Goal: Task Accomplishment & Management: Manage account settings

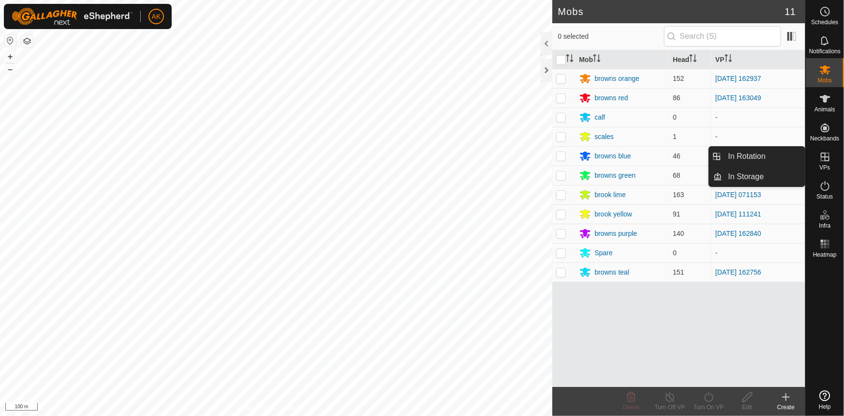
click at [832, 159] on es-virtualpaddocks-svg-icon at bounding box center [825, 156] width 17 height 15
click at [753, 157] on link "In Rotation" at bounding box center [764, 156] width 83 height 19
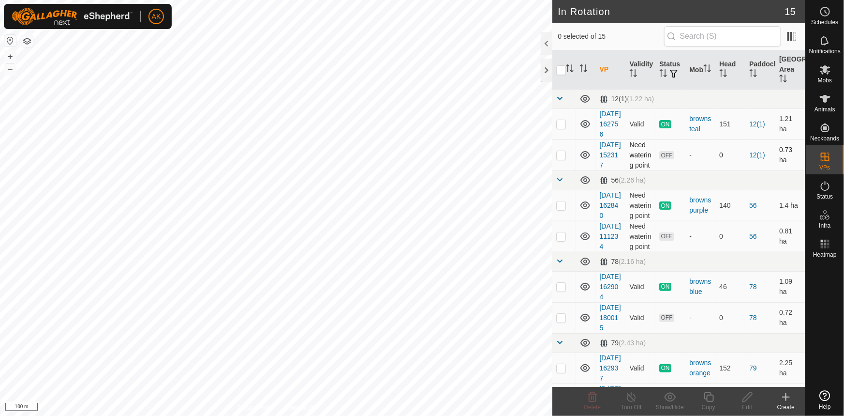
drag, startPoint x: 570, startPoint y: 172, endPoint x: 578, endPoint y: 172, distance: 8.2
click at [571, 170] on td at bounding box center [564, 154] width 23 height 31
checkbox input "true"
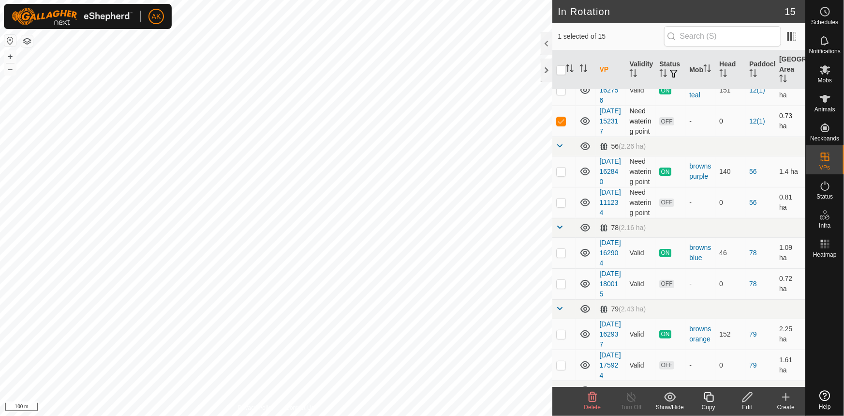
scroll to position [132, 0]
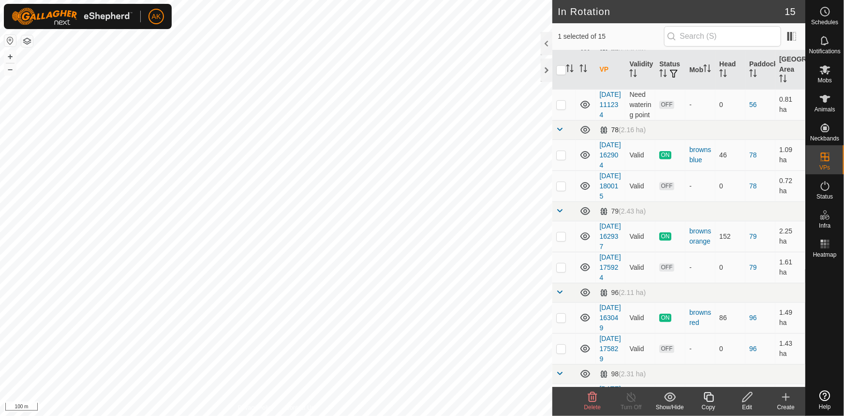
drag, startPoint x: 558, startPoint y: 140, endPoint x: 572, endPoint y: 174, distance: 36.9
click at [559, 108] on p-checkbox at bounding box center [561, 105] width 10 height 8
checkbox input "true"
click at [562, 201] on td at bounding box center [564, 185] width 23 height 31
checkbox input "true"
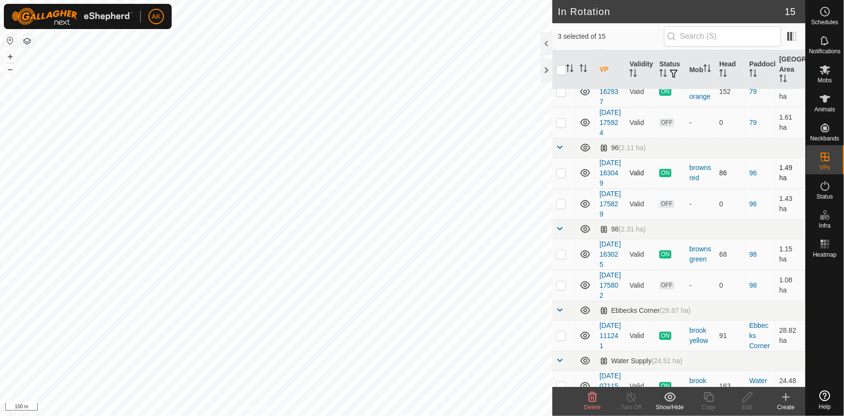
scroll to position [308, 0]
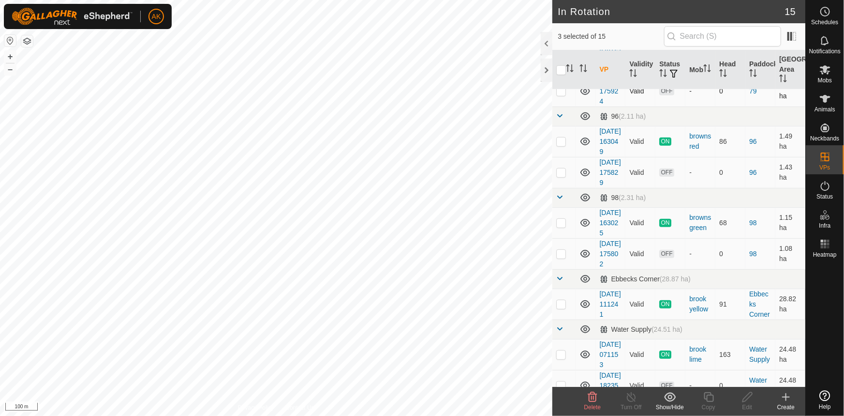
click at [559, 95] on p-checkbox at bounding box center [561, 91] width 10 height 8
checkbox input "true"
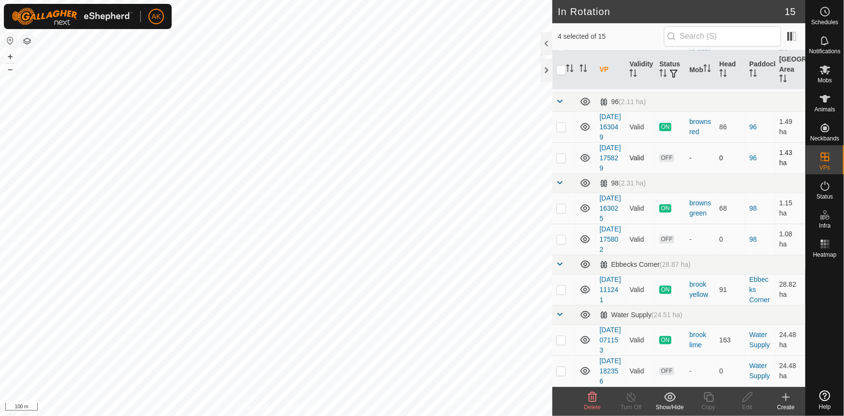
scroll to position [396, 0]
click at [564, 162] on p-checkbox at bounding box center [561, 158] width 10 height 8
checkbox input "true"
click at [562, 235] on p-checkbox at bounding box center [561, 239] width 10 height 8
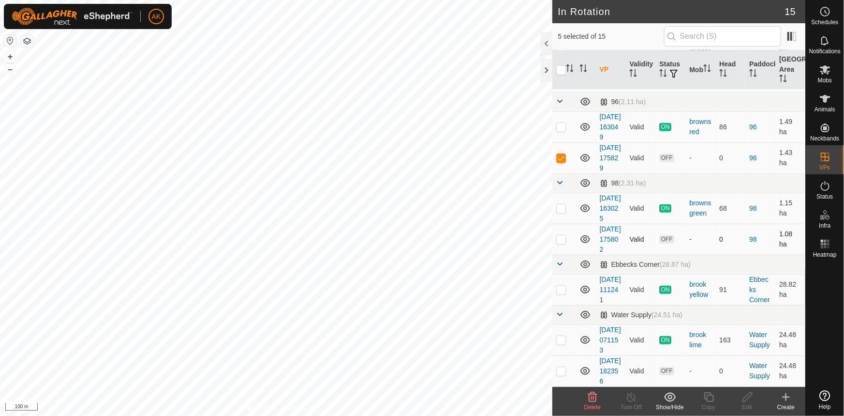
checkbox input "true"
click at [590, 400] on icon at bounding box center [593, 397] width 12 height 12
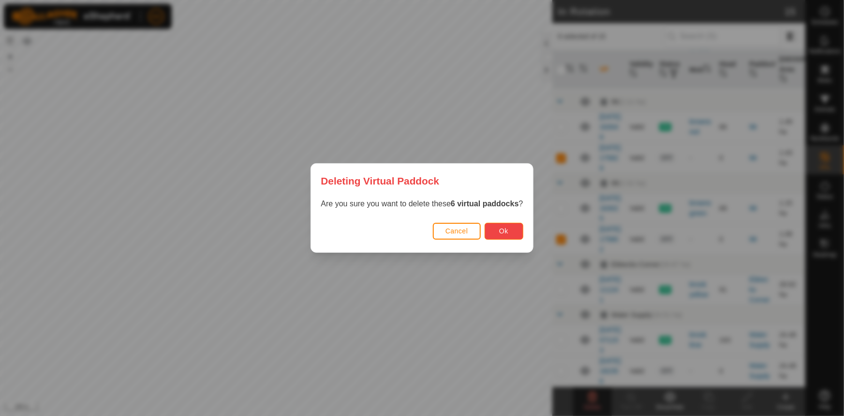
click at [508, 231] on span "Ok" at bounding box center [503, 231] width 9 height 8
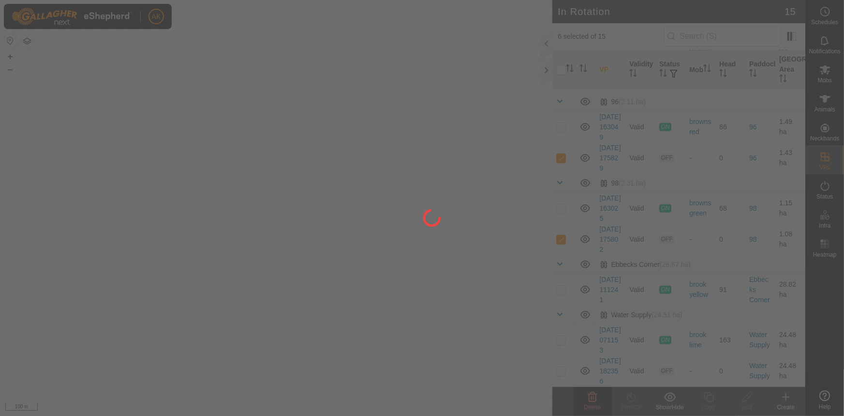
checkbox input "false"
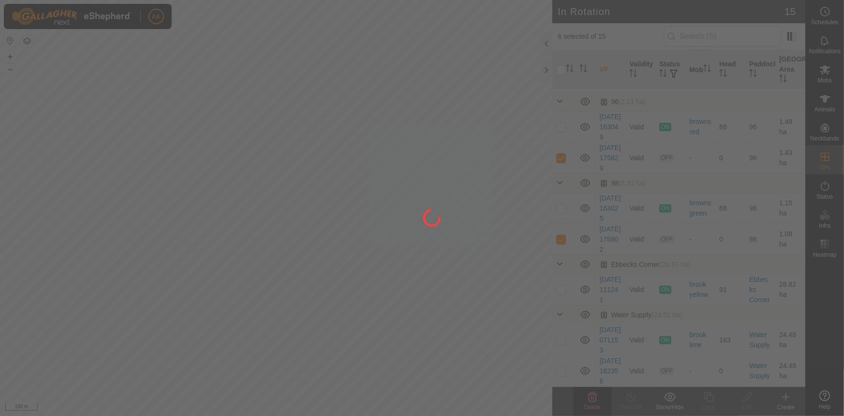
checkbox input "false"
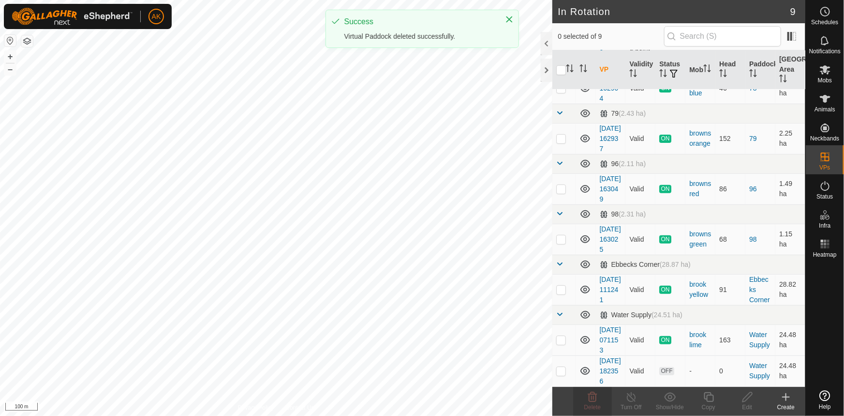
scroll to position [0, 0]
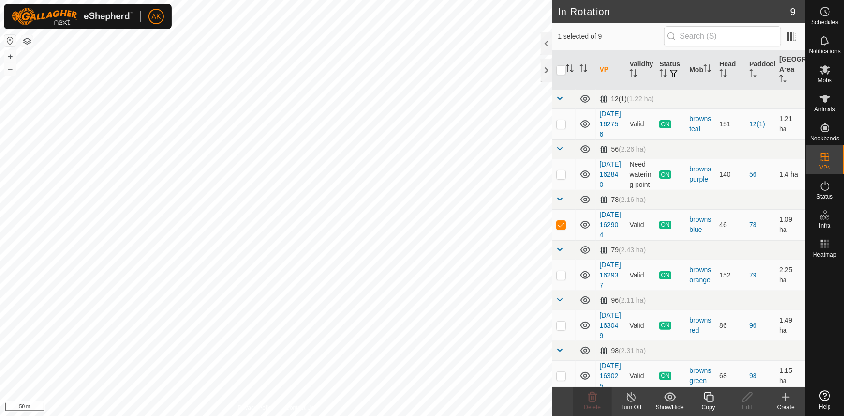
checkbox input "true"
click at [713, 400] on icon at bounding box center [709, 397] width 12 height 12
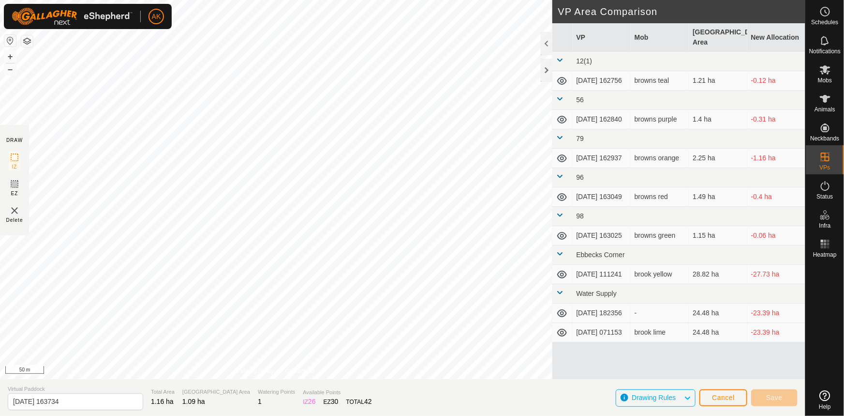
type input "[DATE] 163737"
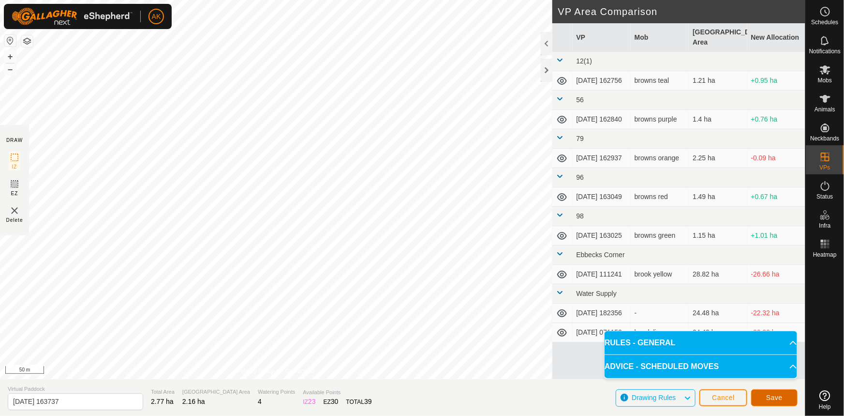
click at [786, 396] on button "Save" at bounding box center [774, 397] width 46 height 17
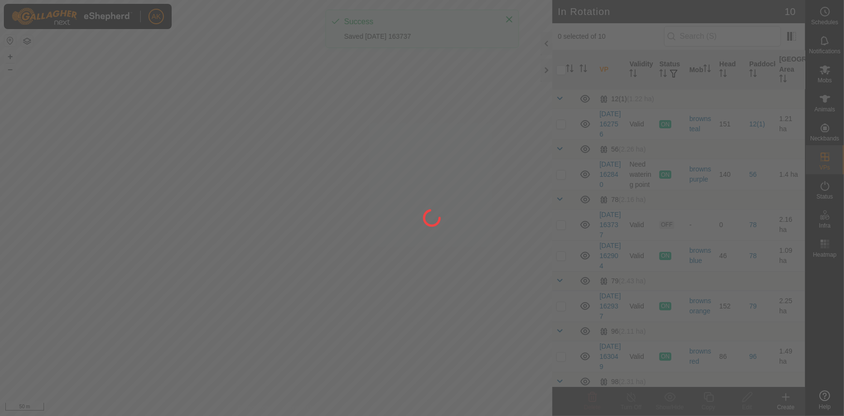
drag, startPoint x: 210, startPoint y: 315, endPoint x: 305, endPoint y: 264, distance: 108.3
click at [305, 264] on div at bounding box center [422, 208] width 844 height 416
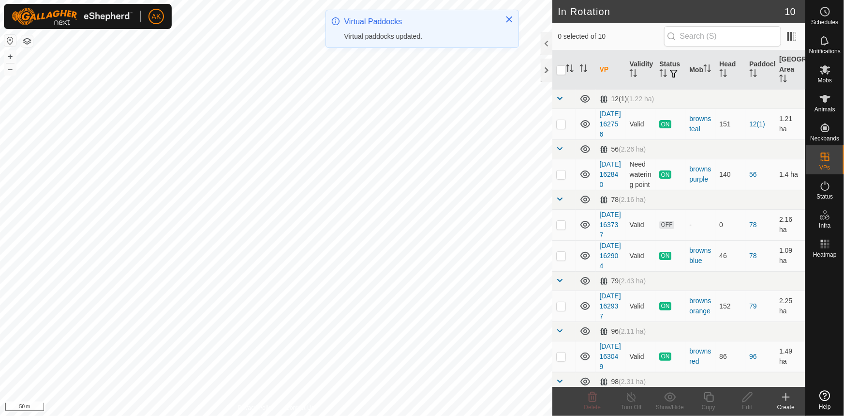
checkbox input "true"
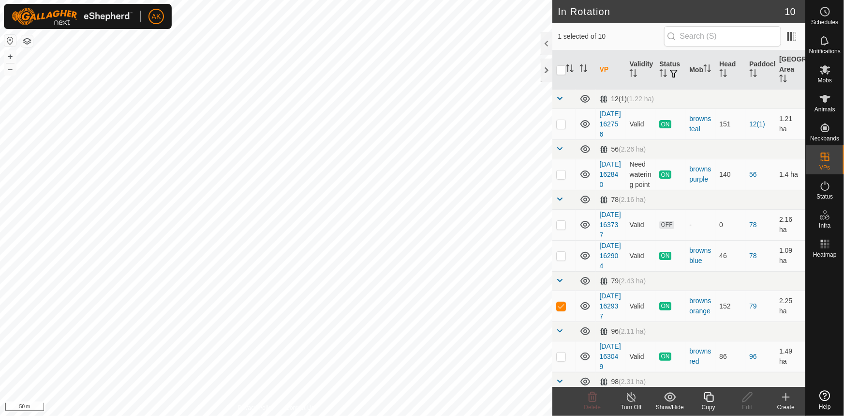
click at [708, 401] on icon at bounding box center [709, 397] width 10 height 10
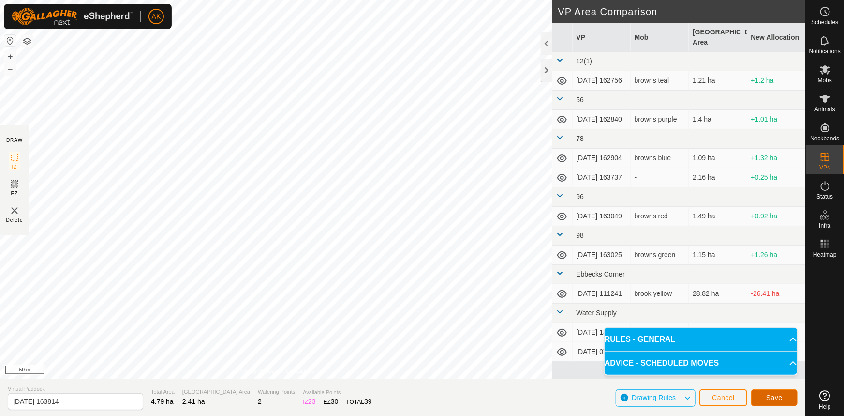
click at [779, 397] on span "Save" at bounding box center [774, 397] width 16 height 8
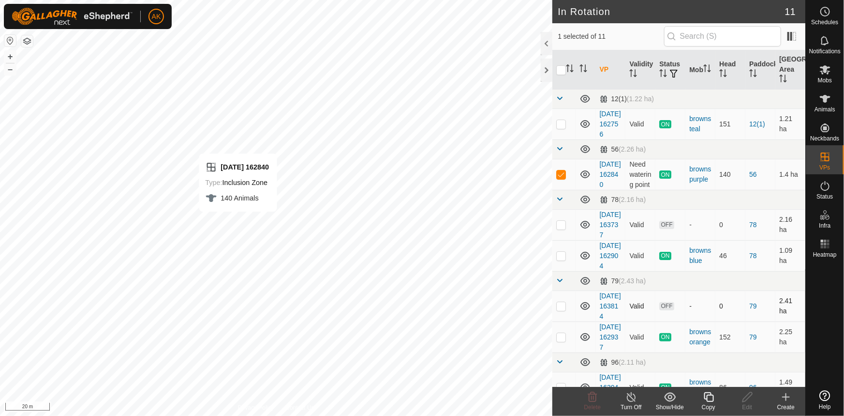
checkbox input "false"
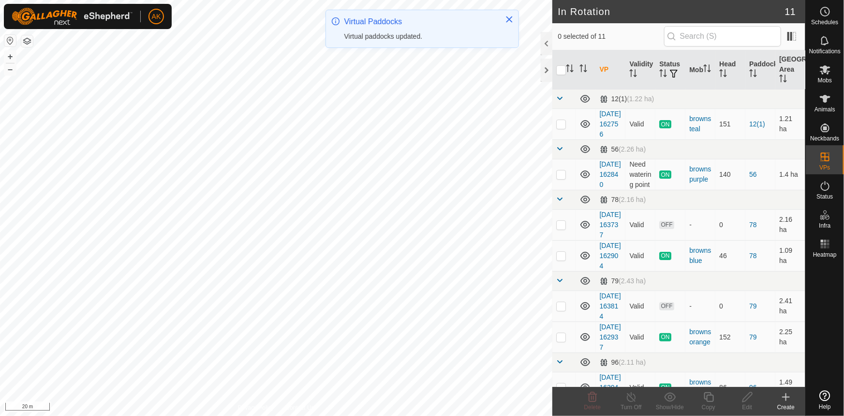
checkbox input "true"
click at [709, 394] on icon at bounding box center [709, 397] width 12 height 12
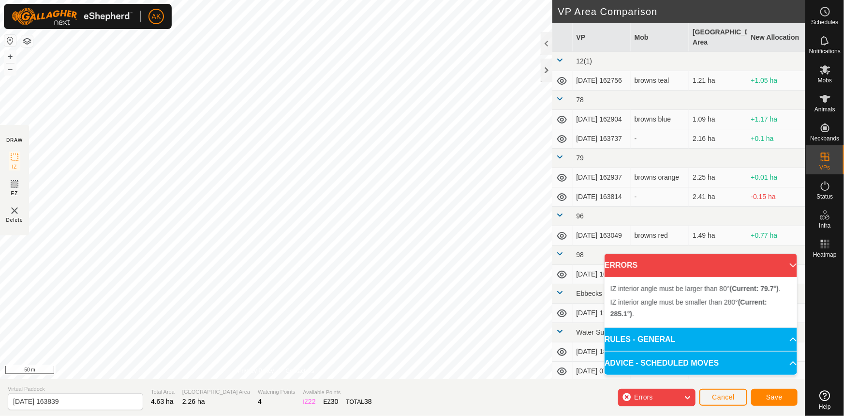
click at [210, 323] on div "IZ interior angle must be larger than 80° (Current: 79.7°) . + – ⇧ i 50 m" at bounding box center [276, 189] width 553 height 379
click at [233, 323] on div "IZ interior angle must be larger than 80° (Current: 79.7°) . + – ⇧ i 50 m" at bounding box center [276, 189] width 553 height 379
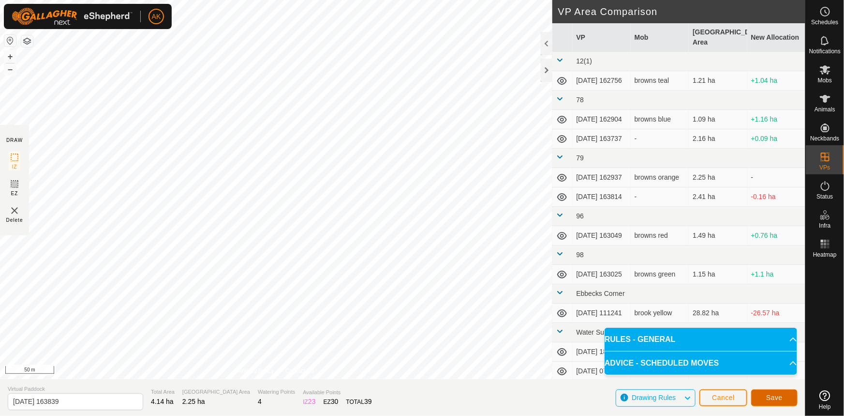
click at [775, 401] on span "Save" at bounding box center [774, 397] width 16 height 8
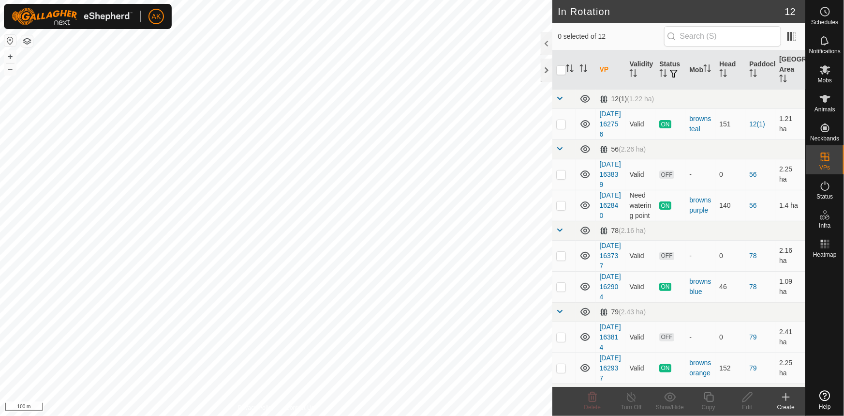
checkbox input "true"
click at [742, 398] on icon at bounding box center [748, 397] width 12 height 12
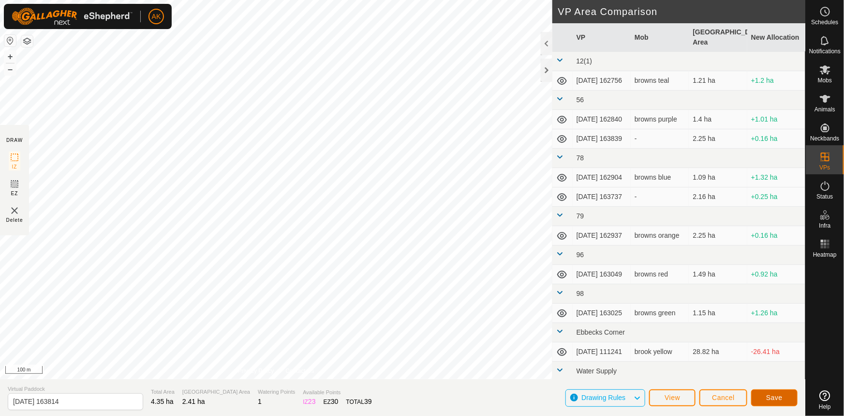
click at [781, 393] on span "Save" at bounding box center [774, 397] width 16 height 8
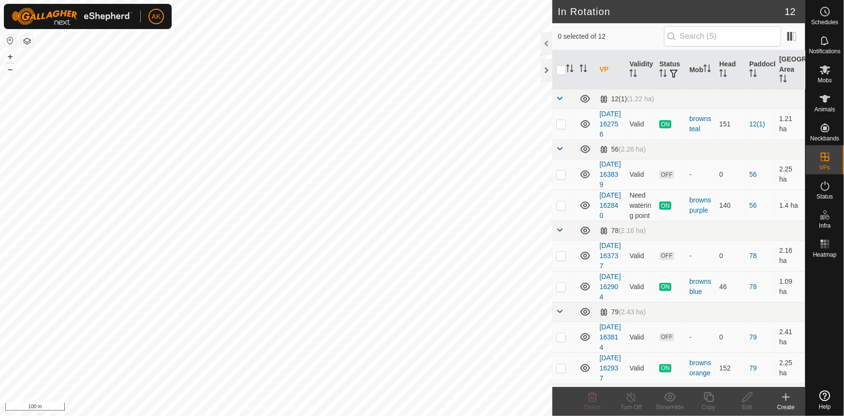
checkbox input "true"
click at [704, 395] on icon at bounding box center [709, 397] width 12 height 12
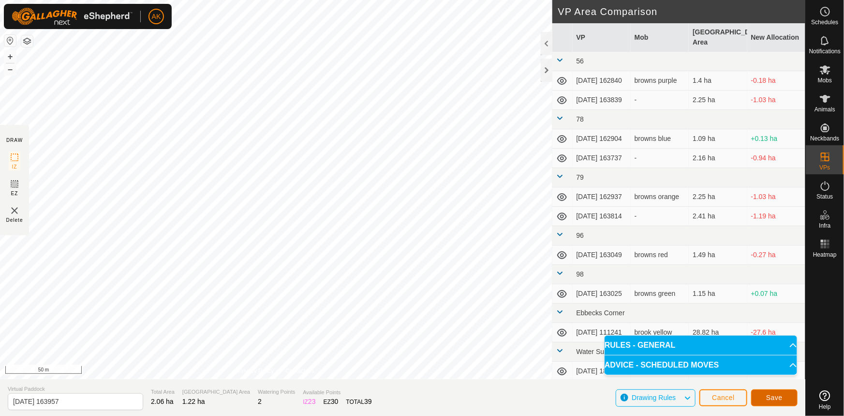
click at [782, 396] on span "Save" at bounding box center [774, 397] width 16 height 8
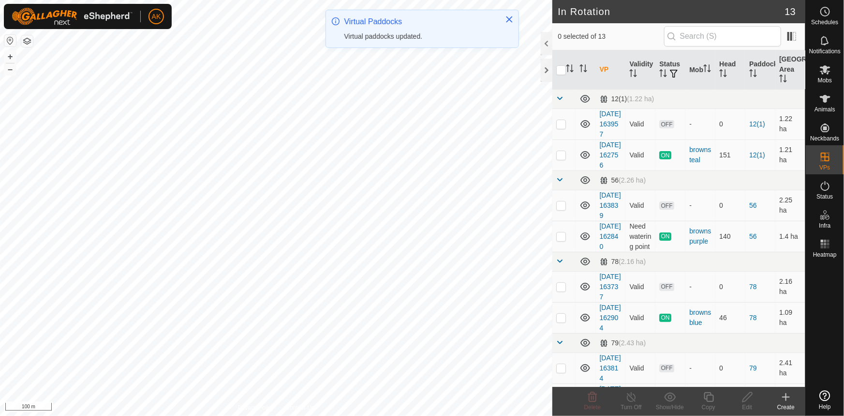
checkbox input "true"
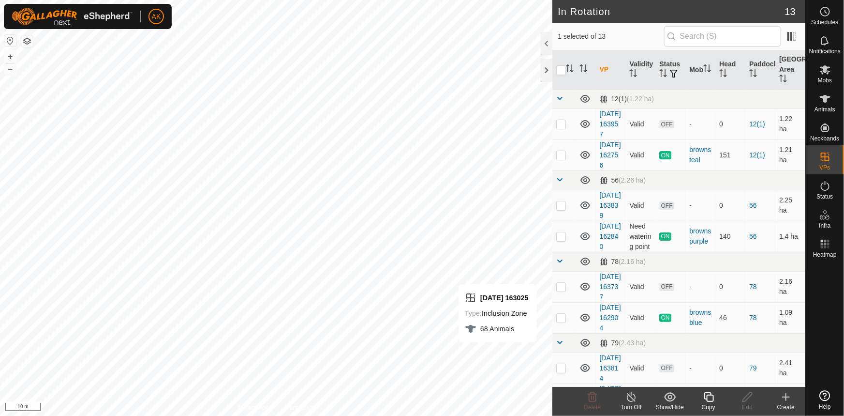
click at [714, 398] on icon at bounding box center [709, 397] width 12 height 12
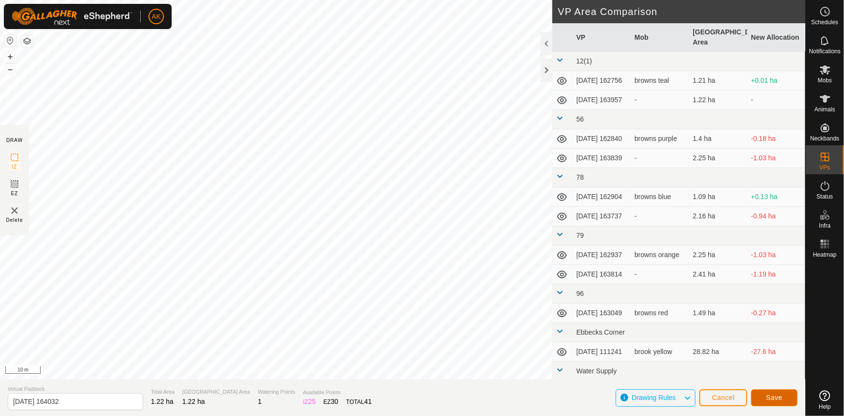
click at [778, 394] on span "Save" at bounding box center [774, 397] width 16 height 8
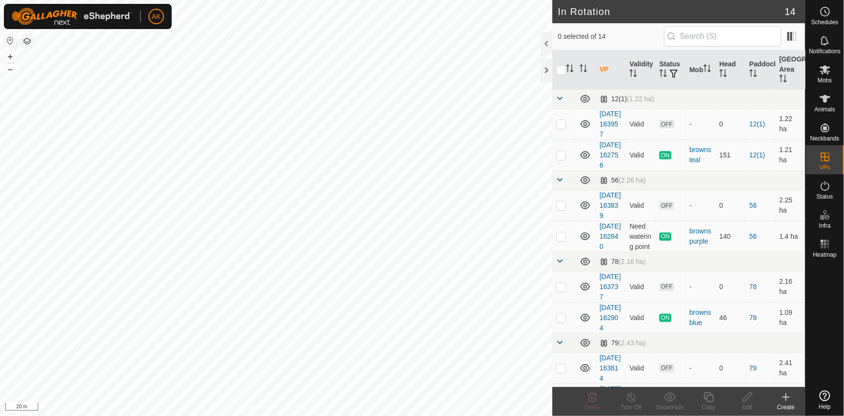
checkbox input "true"
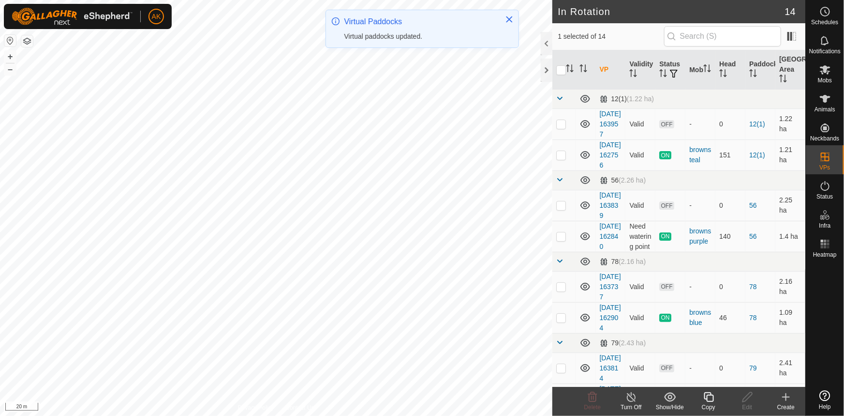
click at [711, 401] on icon at bounding box center [709, 397] width 10 height 10
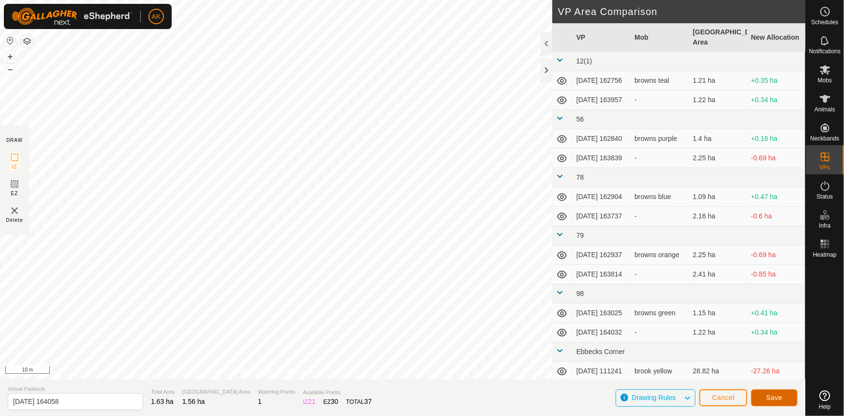
click at [772, 399] on span "Save" at bounding box center [774, 397] width 16 height 8
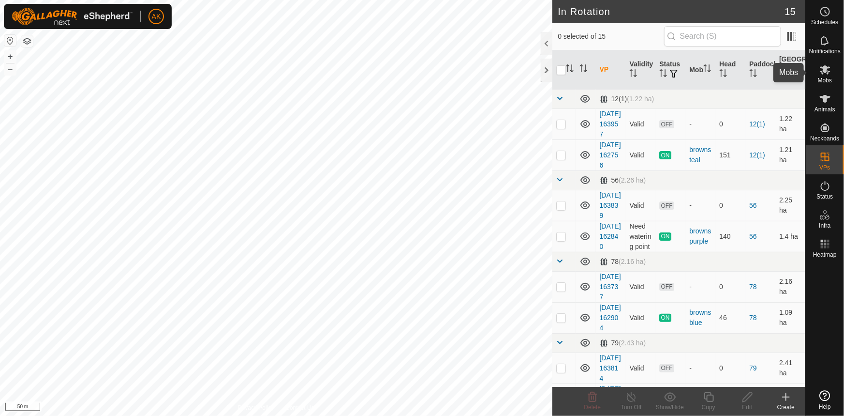
click at [822, 64] on icon at bounding box center [826, 70] width 12 height 12
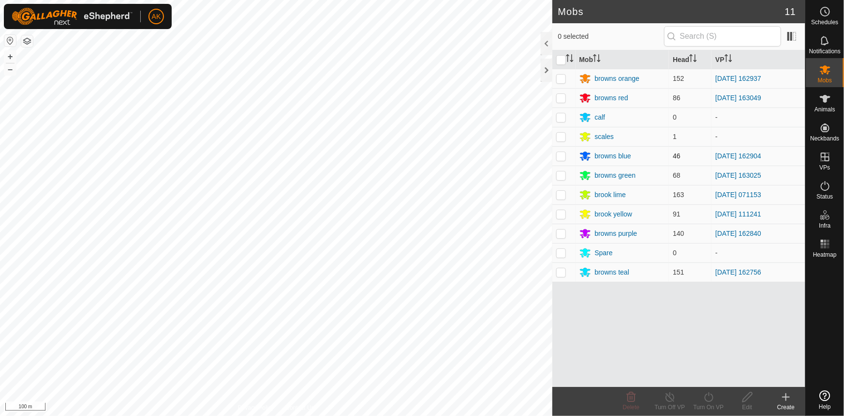
click at [561, 155] on p-checkbox at bounding box center [561, 156] width 10 height 8
checkbox input "true"
click at [708, 398] on icon at bounding box center [709, 397] width 12 height 12
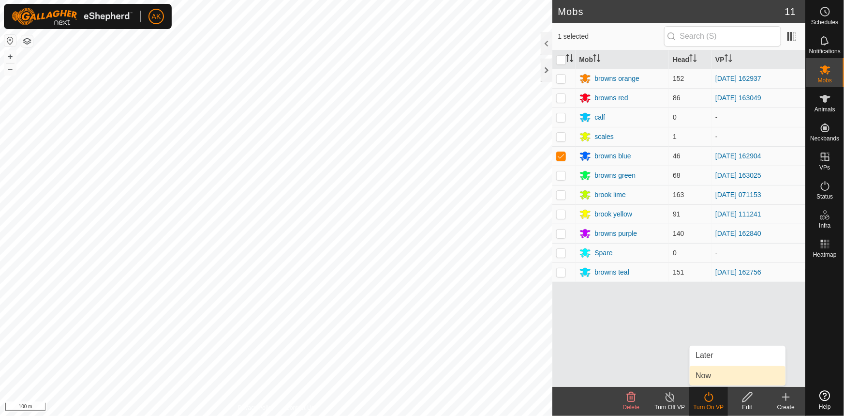
click at [707, 378] on link "Now" at bounding box center [738, 375] width 96 height 19
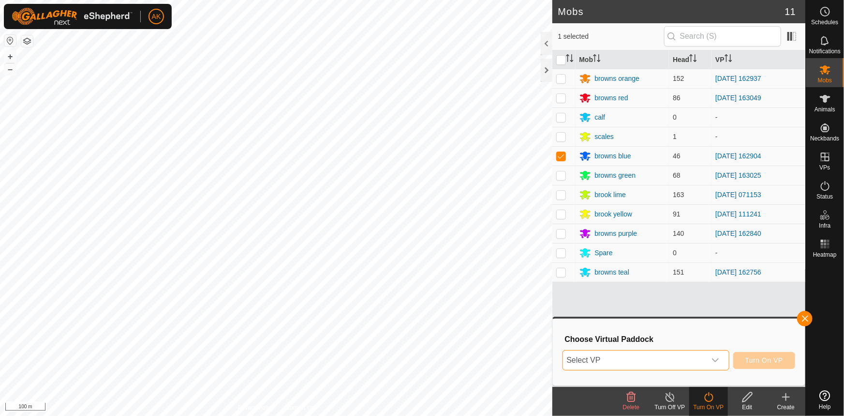
click at [589, 359] on span "Select VP" at bounding box center [634, 359] width 143 height 19
click at [656, 354] on span "Select VP" at bounding box center [634, 359] width 143 height 19
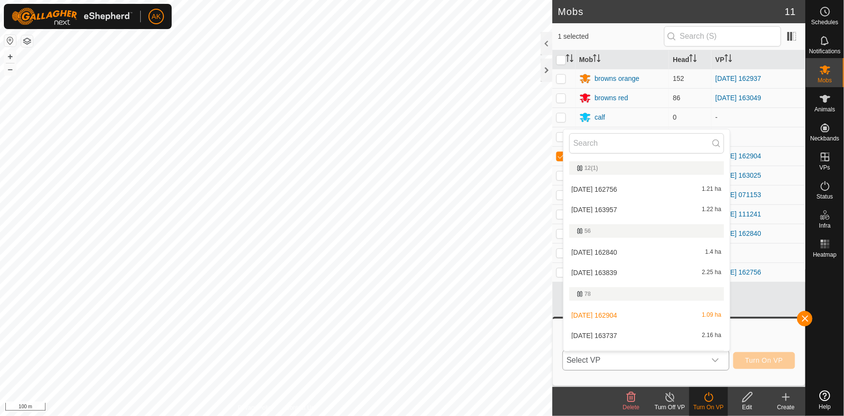
click at [597, 334] on li "[DATE] 163737 2.16 ha" at bounding box center [647, 335] width 166 height 19
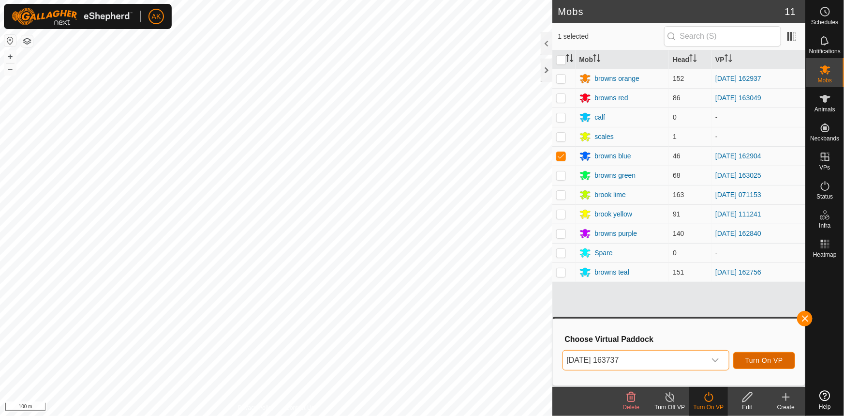
click at [769, 362] on span "Turn On VP" at bounding box center [765, 360] width 38 height 8
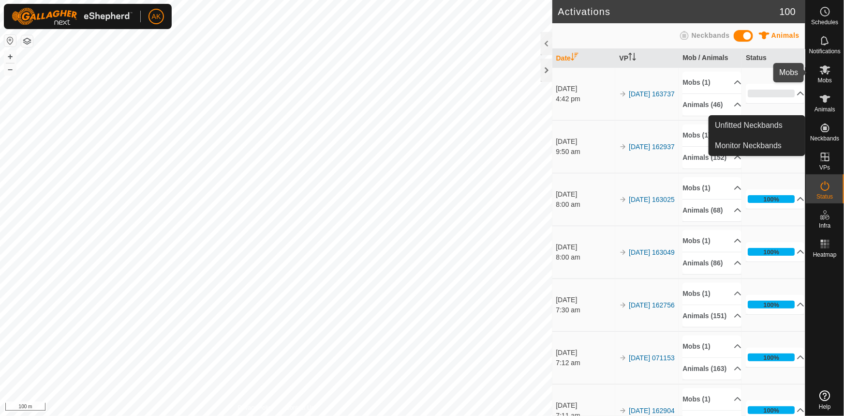
click at [825, 64] on icon at bounding box center [826, 70] width 12 height 12
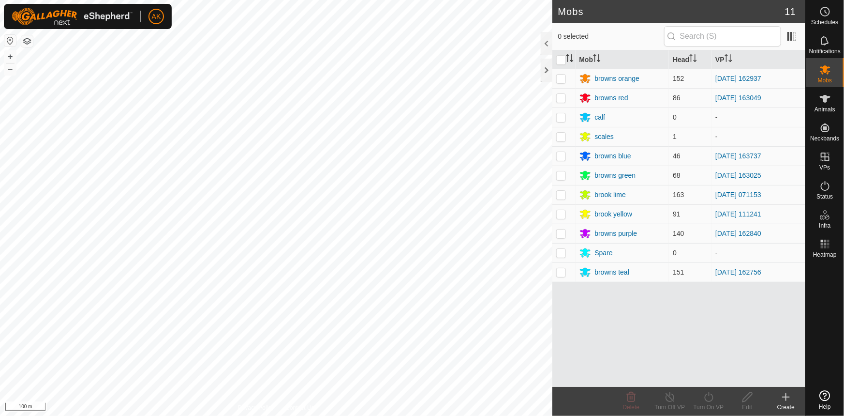
click at [558, 78] on p-checkbox at bounding box center [561, 79] width 10 height 8
checkbox input "true"
click at [704, 396] on icon at bounding box center [709, 397] width 12 height 12
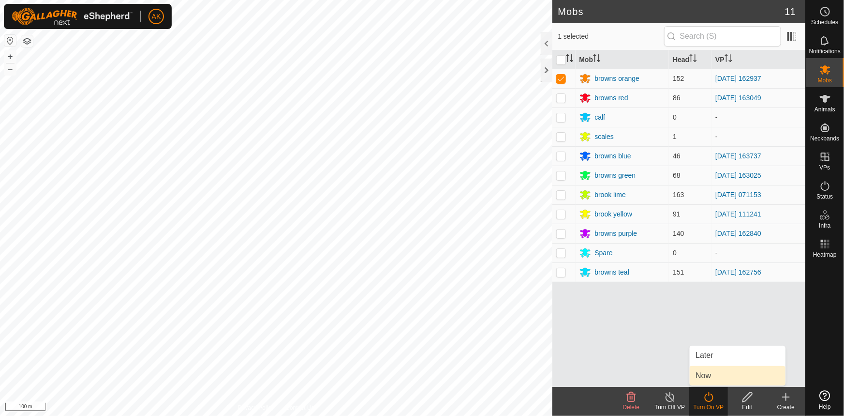
click at [704, 376] on link "Now" at bounding box center [738, 375] width 96 height 19
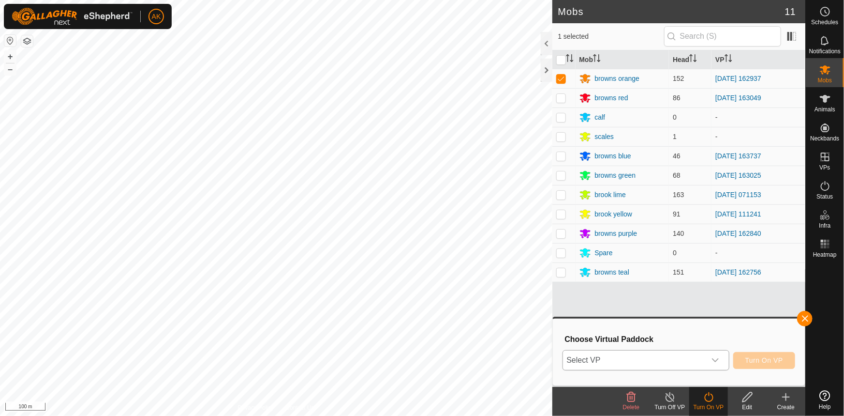
click at [637, 359] on span "Select VP" at bounding box center [634, 359] width 143 height 19
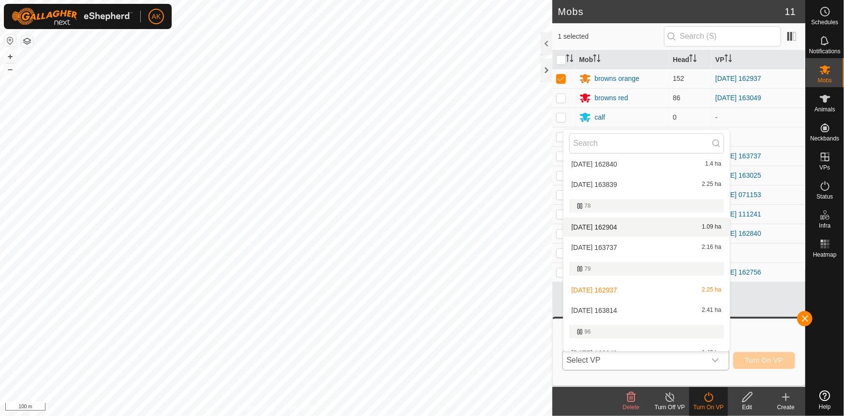
scroll to position [132, 0]
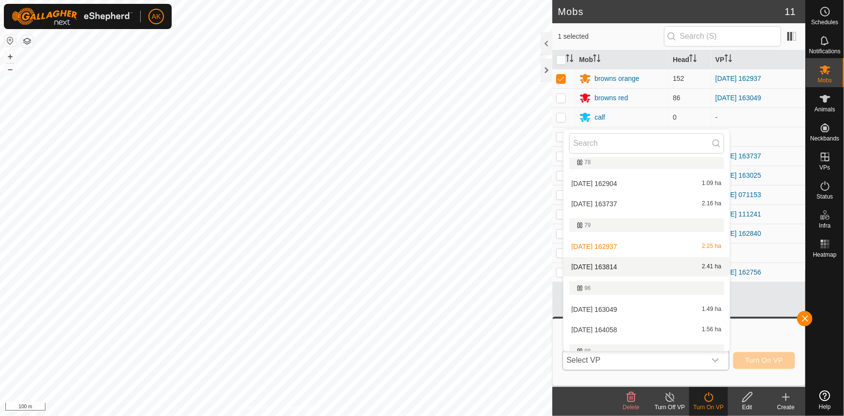
click at [609, 266] on li "[DATE] 163814 2.41 ha" at bounding box center [647, 266] width 166 height 19
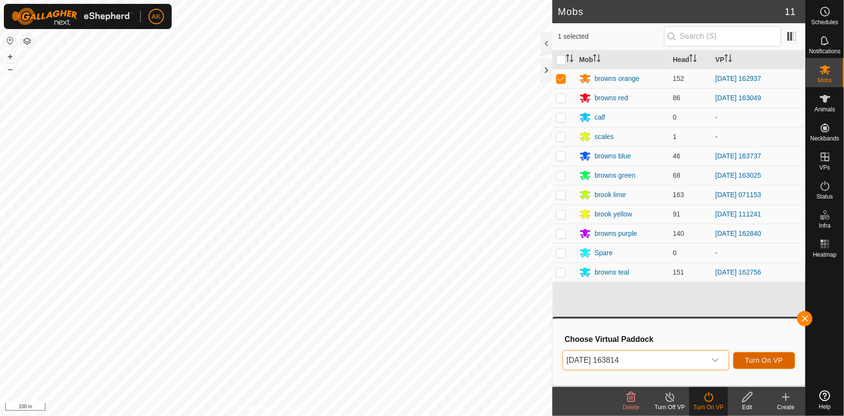
click at [753, 356] on span "Turn On VP" at bounding box center [765, 360] width 38 height 8
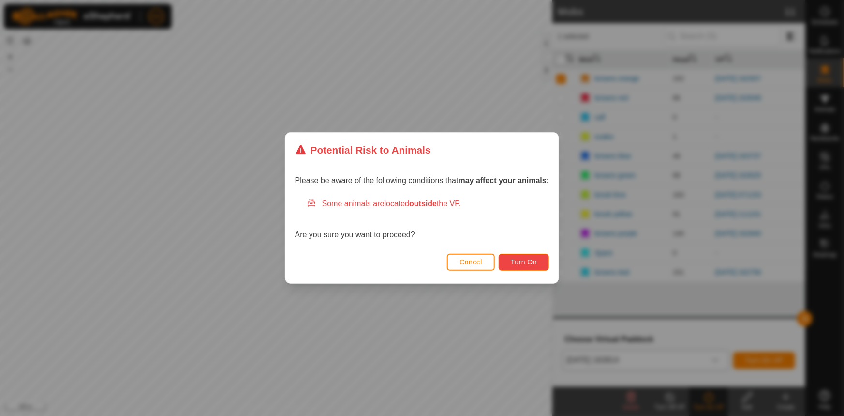
click at [535, 270] on button "Turn On" at bounding box center [524, 262] width 50 height 17
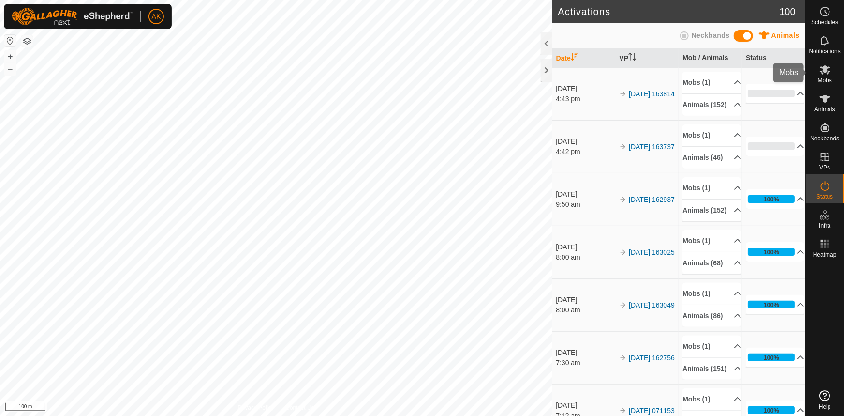
click at [825, 73] on icon at bounding box center [826, 70] width 12 height 12
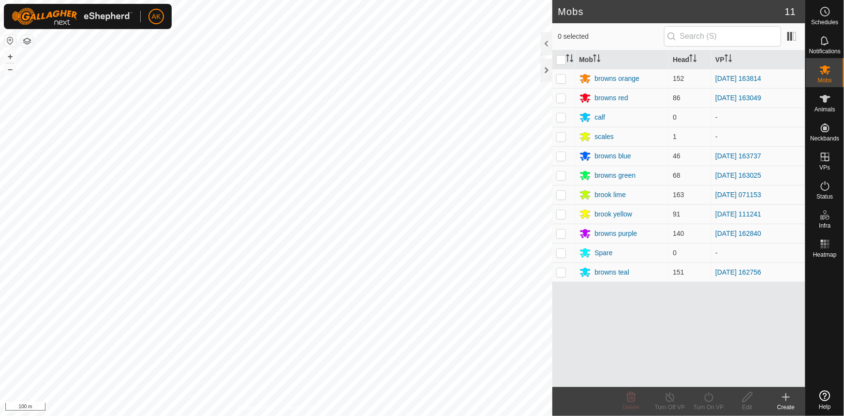
click at [561, 234] on p-checkbox at bounding box center [561, 233] width 10 height 8
checkbox input "true"
click at [703, 396] on icon at bounding box center [709, 397] width 12 height 12
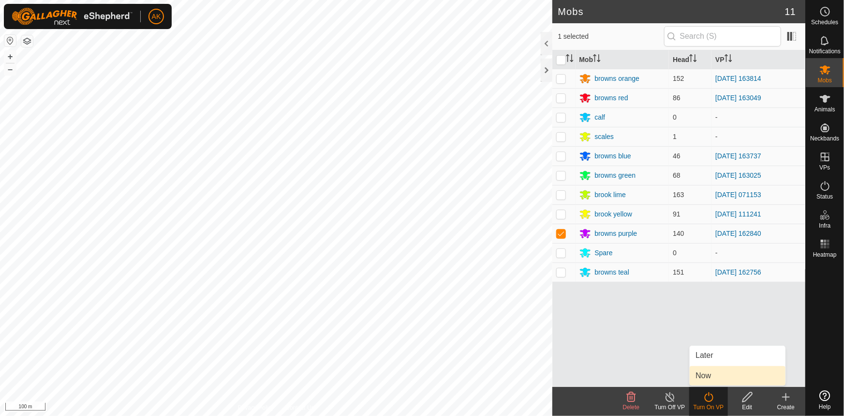
click at [700, 376] on link "Now" at bounding box center [738, 375] width 96 height 19
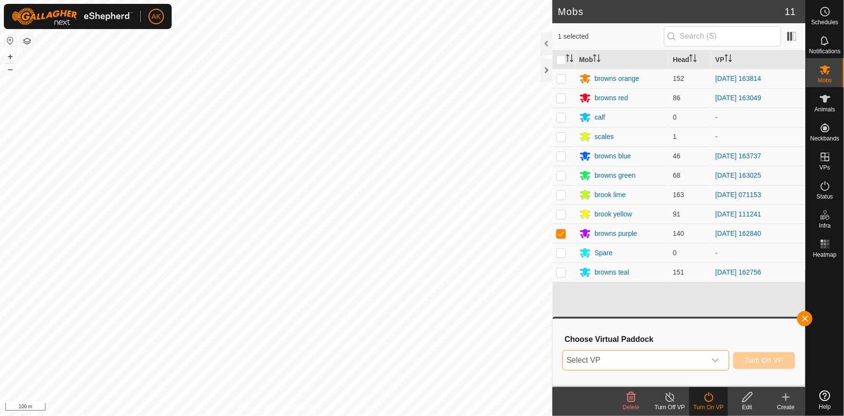
click at [610, 364] on span "Select VP" at bounding box center [634, 359] width 143 height 19
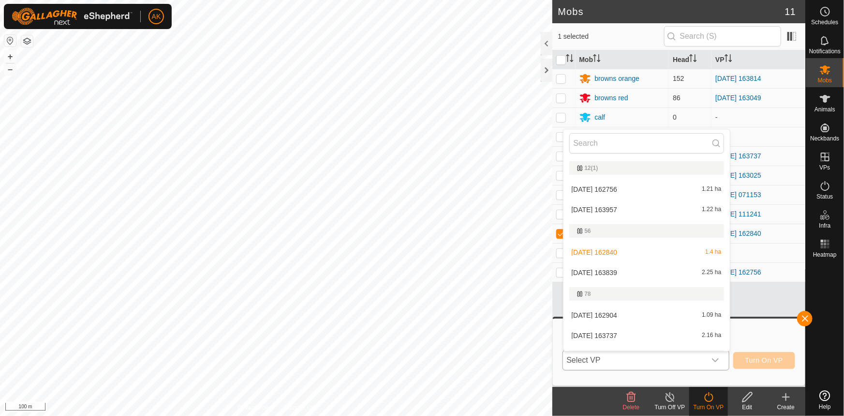
click at [592, 270] on li "[DATE] 163839 2.25 ha" at bounding box center [647, 272] width 166 height 19
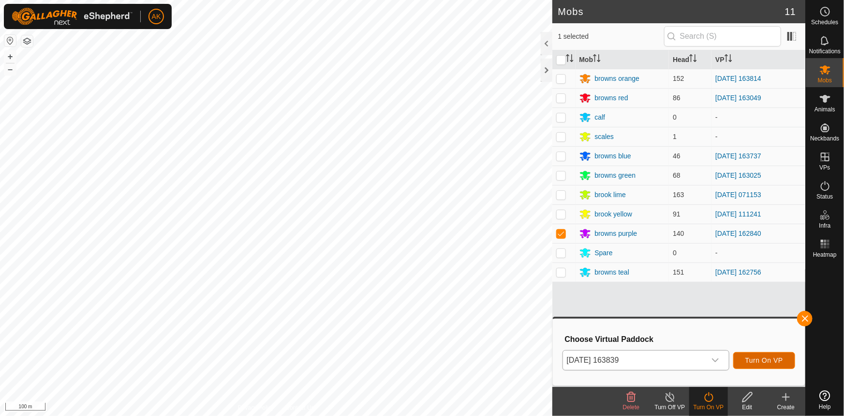
click at [765, 362] on span "Turn On VP" at bounding box center [765, 360] width 38 height 8
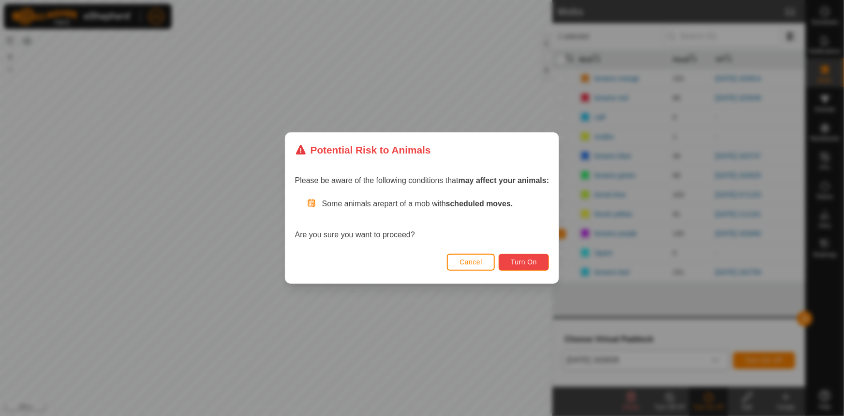
click at [531, 258] on span "Turn On" at bounding box center [524, 262] width 26 height 8
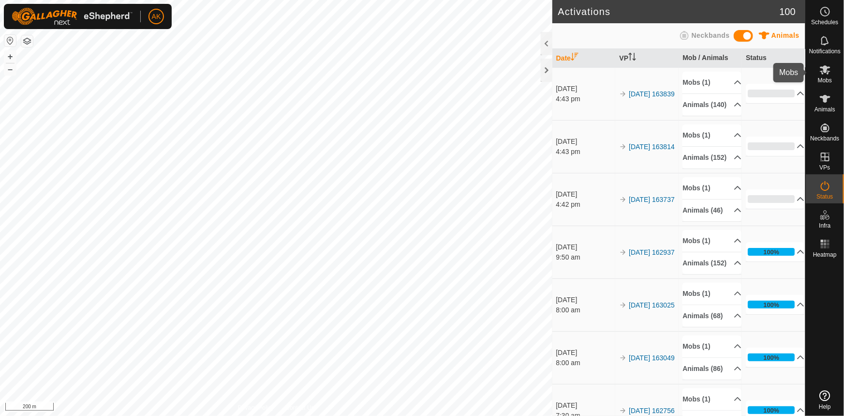
click at [821, 74] on icon at bounding box center [826, 70] width 12 height 12
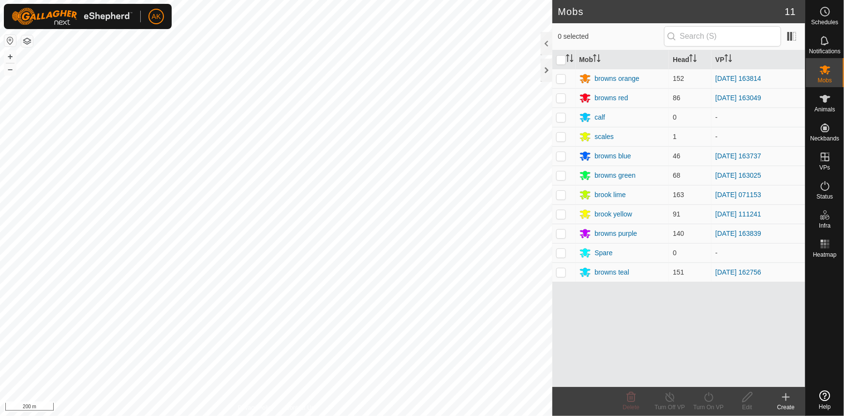
click at [560, 275] on p-checkbox at bounding box center [561, 272] width 10 height 8
checkbox input "true"
click at [706, 396] on icon at bounding box center [709, 397] width 9 height 10
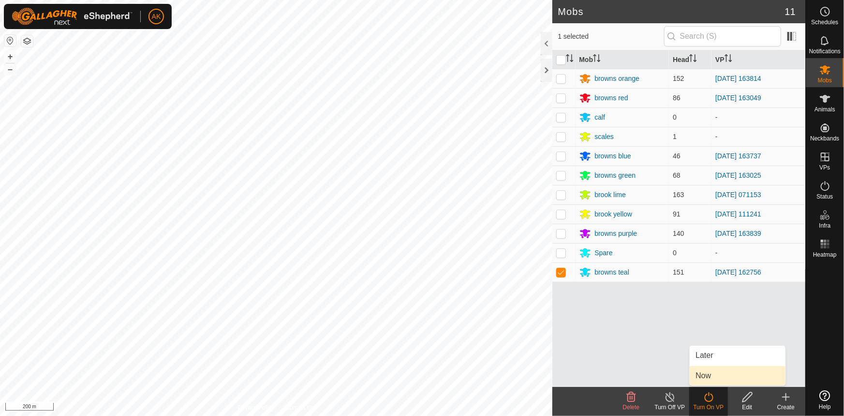
click at [700, 376] on link "Now" at bounding box center [738, 375] width 96 height 19
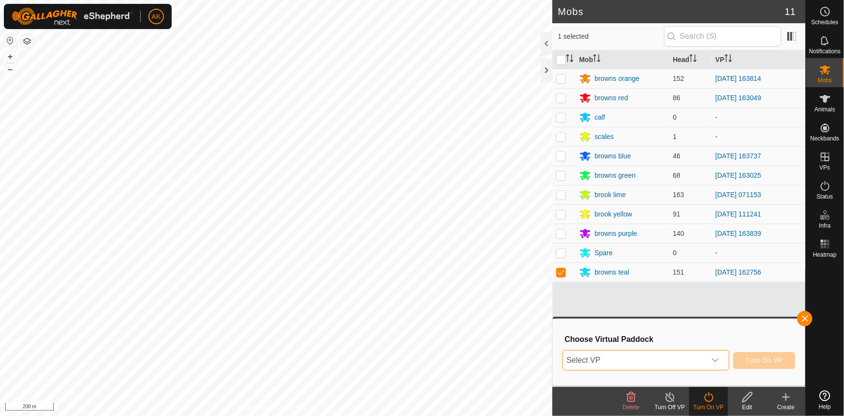
click at [614, 363] on span "Select VP" at bounding box center [634, 359] width 143 height 19
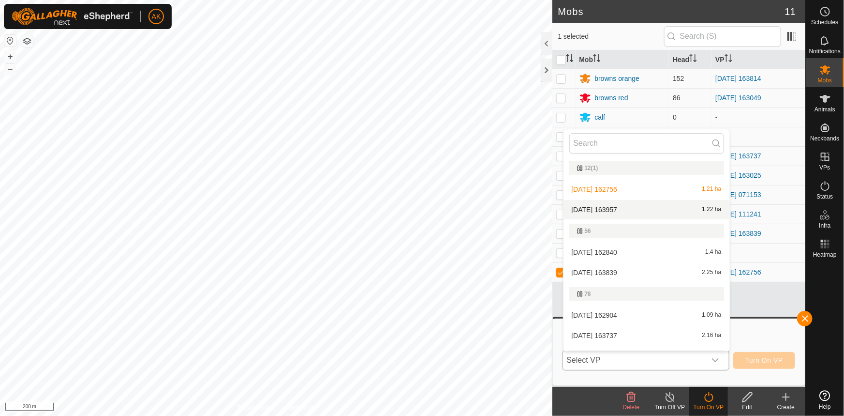
click at [597, 208] on li "[DATE] 163957 1.22 ha" at bounding box center [647, 209] width 166 height 19
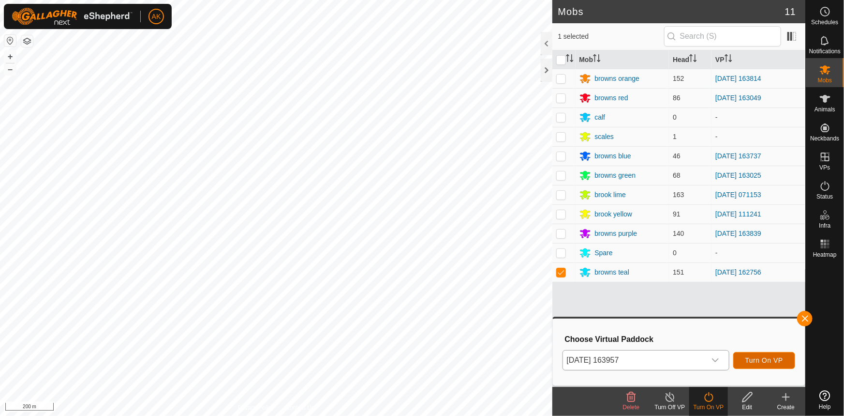
click at [769, 360] on span "Turn On VP" at bounding box center [765, 360] width 38 height 8
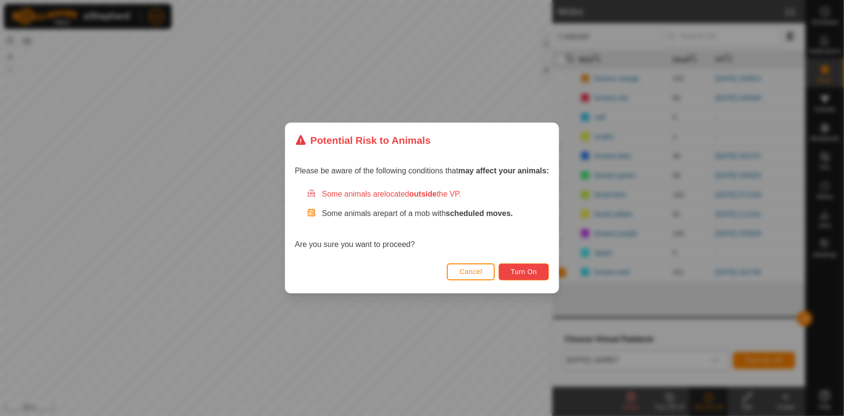
click at [536, 268] on span "Turn On" at bounding box center [524, 272] width 26 height 8
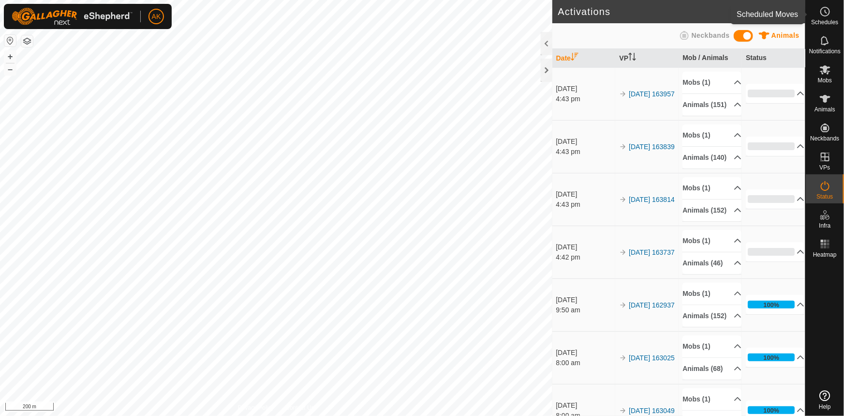
click at [826, 13] on icon at bounding box center [826, 11] width 1 height 3
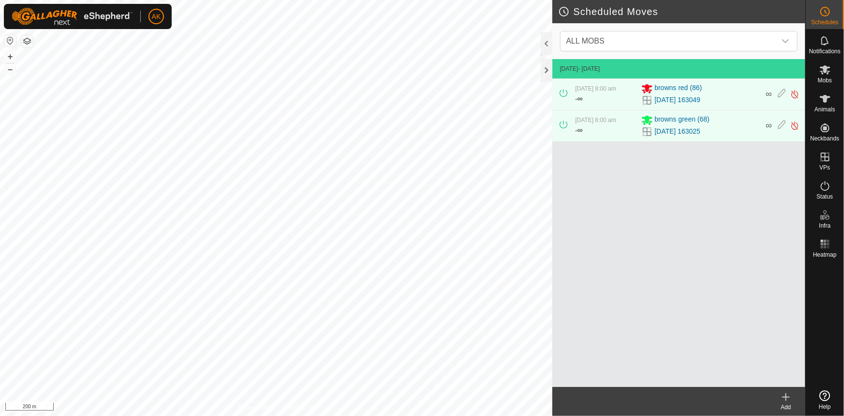
click at [787, 394] on icon at bounding box center [787, 397] width 12 height 12
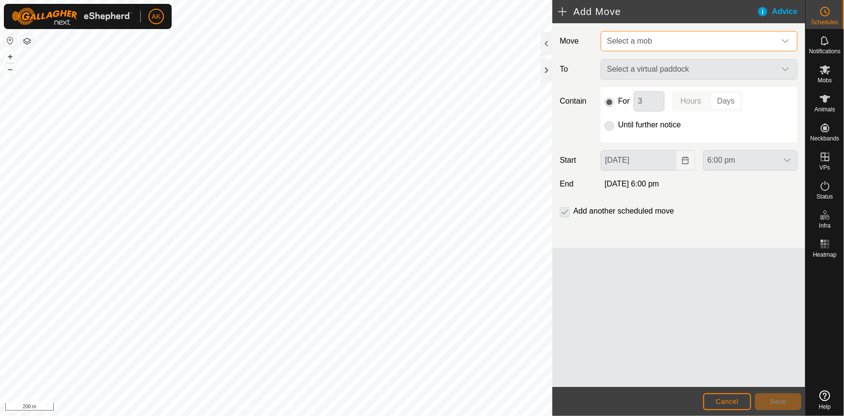
click at [643, 37] on span "Select a mob" at bounding box center [629, 41] width 45 height 8
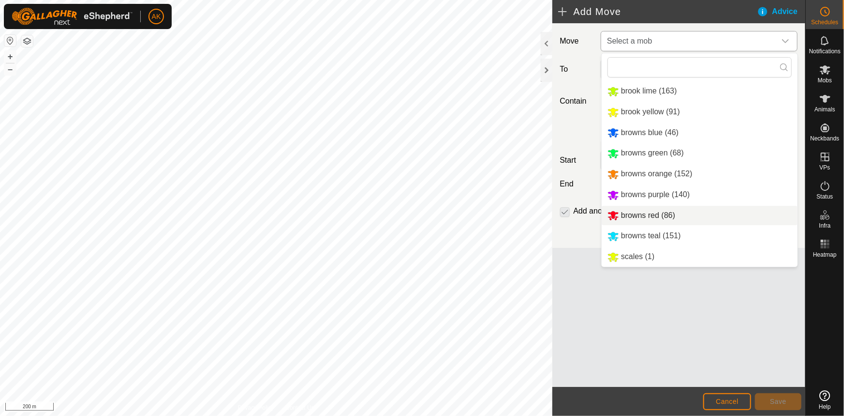
click at [634, 215] on li "browns red (86)" at bounding box center [700, 216] width 196 height 20
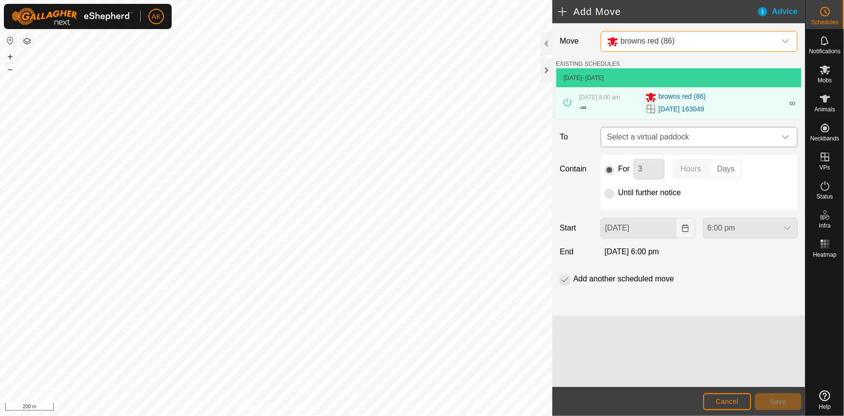
click at [631, 135] on span "Select a virtual paddock" at bounding box center [689, 136] width 173 height 19
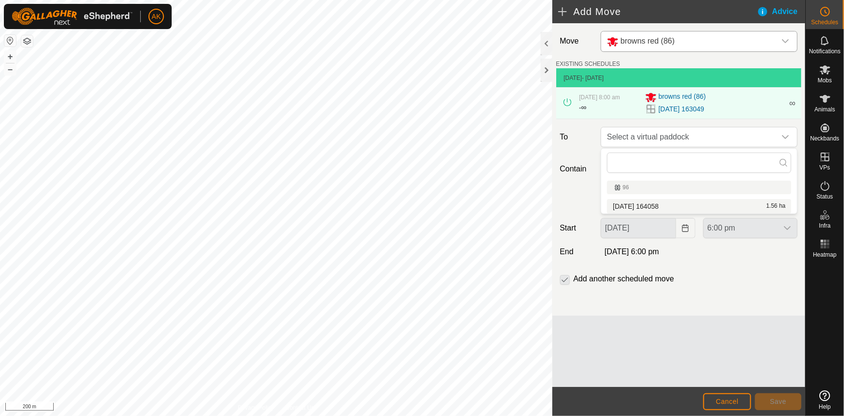
click at [644, 206] on li "[DATE] 164058 1.56 ha" at bounding box center [699, 206] width 184 height 15
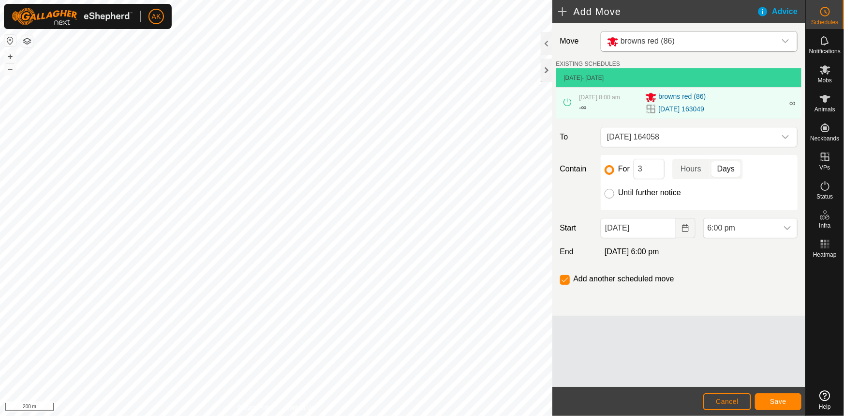
click at [608, 193] on input "Until further notice" at bounding box center [610, 194] width 10 height 10
radio input "true"
checkbox input "false"
click at [683, 229] on icon "Choose Date" at bounding box center [686, 228] width 8 height 8
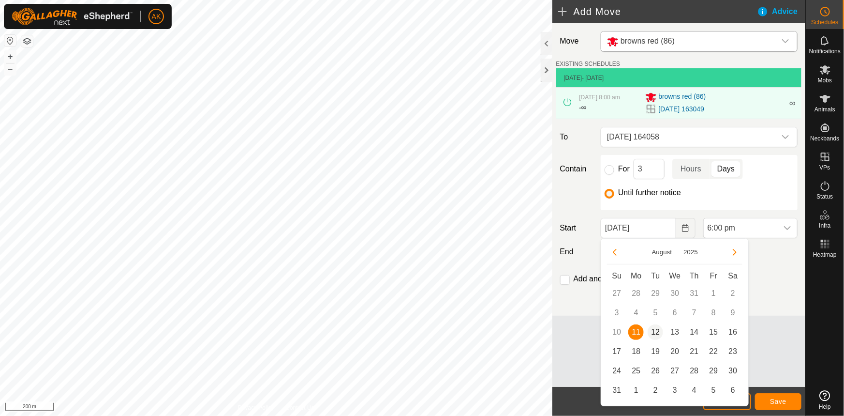
click at [661, 327] on span "12" at bounding box center [655, 331] width 15 height 15
type input "[DATE]"
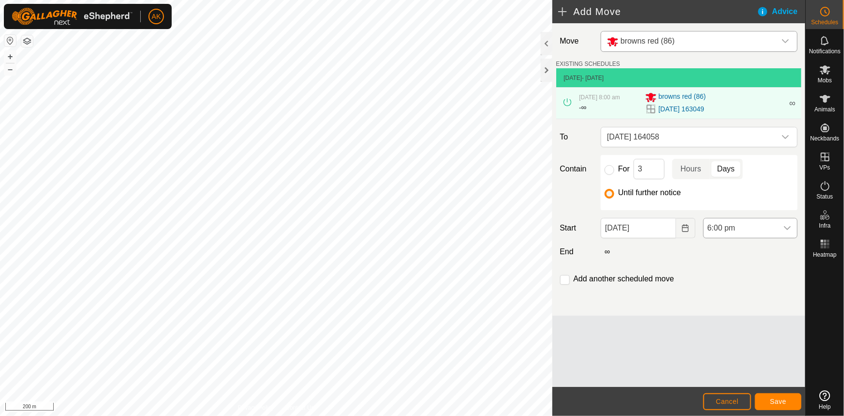
click at [735, 226] on span "6:00 pm" at bounding box center [741, 227] width 74 height 19
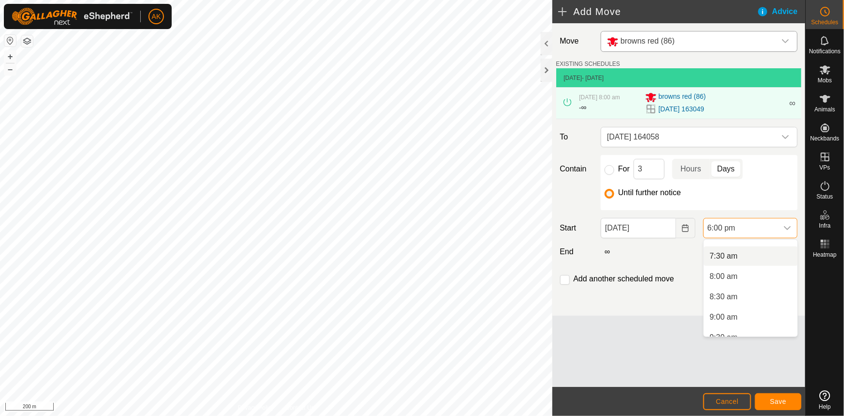
click at [720, 252] on li "7:30 am" at bounding box center [751, 255] width 94 height 19
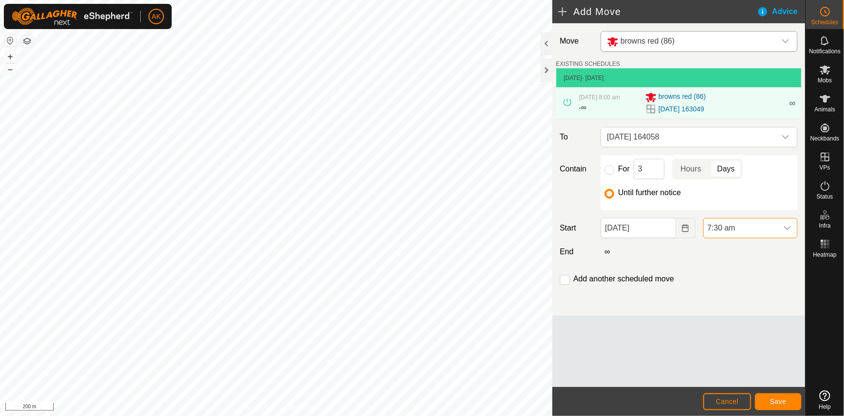
scroll to position [653, 0]
click at [776, 405] on button "Save" at bounding box center [778, 401] width 46 height 17
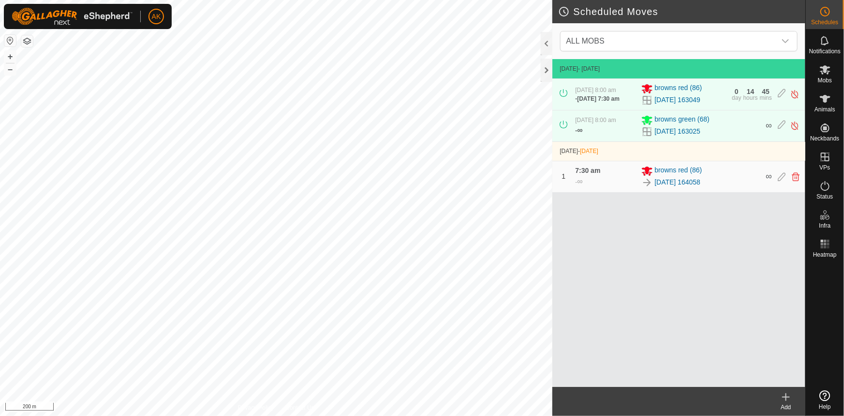
click at [788, 400] on icon at bounding box center [787, 397] width 12 height 12
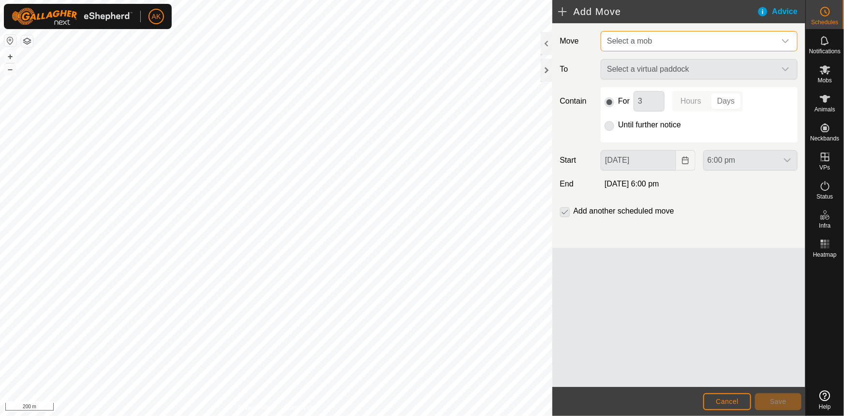
click at [644, 45] on span "Select a mob" at bounding box center [629, 41] width 45 height 8
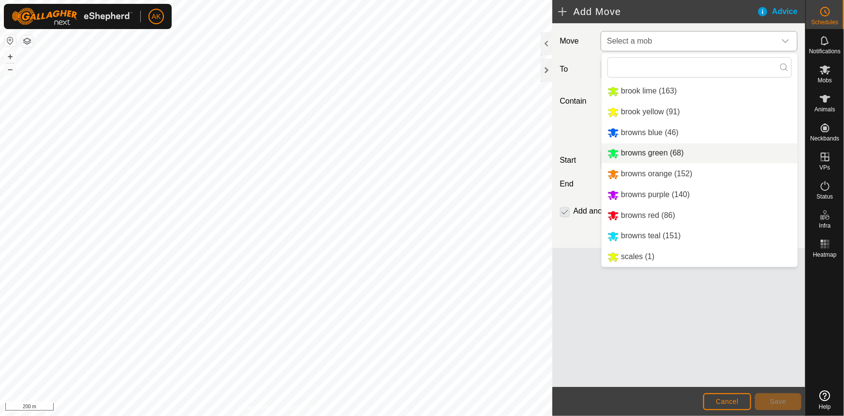
click at [635, 153] on li "browns green (68)" at bounding box center [700, 153] width 196 height 20
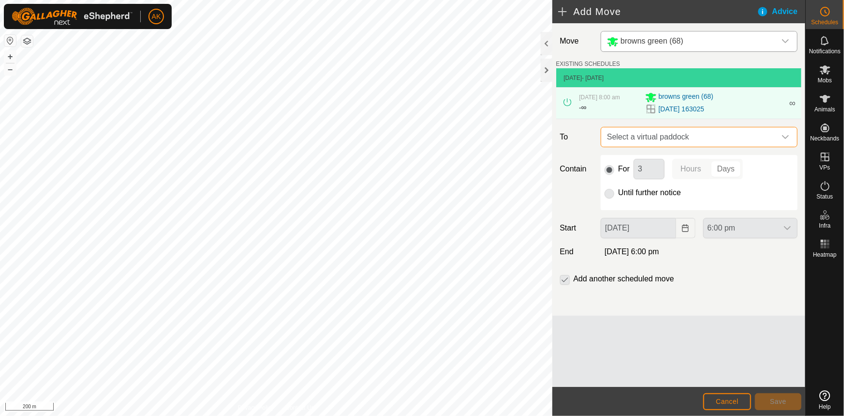
click at [631, 137] on span "Select a virtual paddock" at bounding box center [689, 136] width 173 height 19
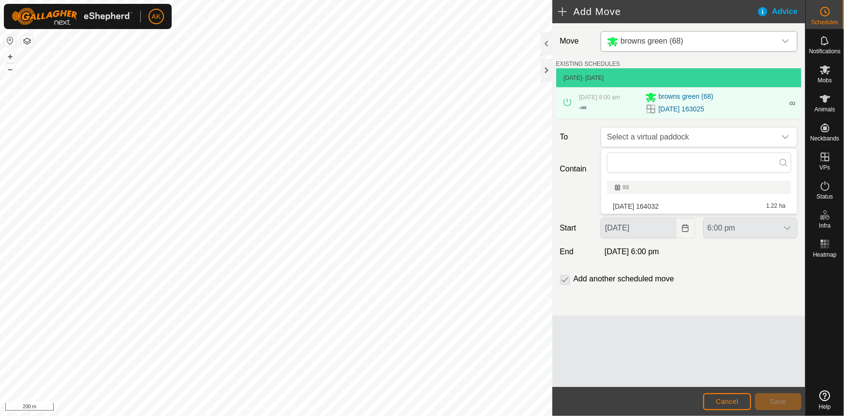
click at [651, 204] on li "[DATE] 164032 1.22 ha" at bounding box center [699, 206] width 184 height 15
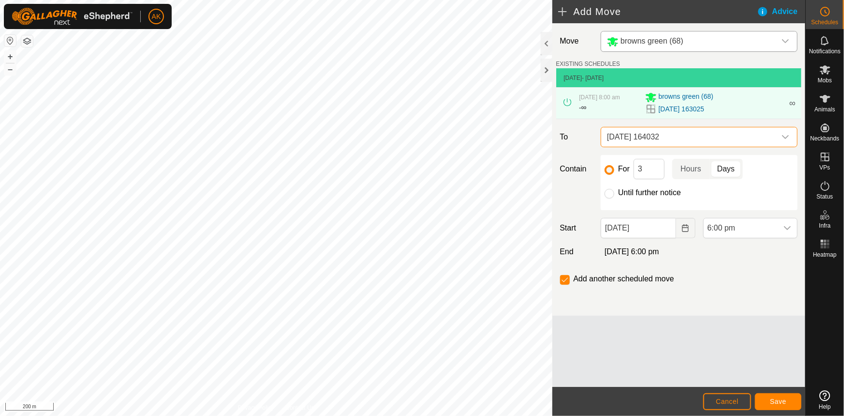
drag, startPoint x: 609, startPoint y: 194, endPoint x: 636, endPoint y: 210, distance: 31.0
click at [610, 194] on input "Until further notice" at bounding box center [610, 194] width 10 height 10
radio input "true"
checkbox input "false"
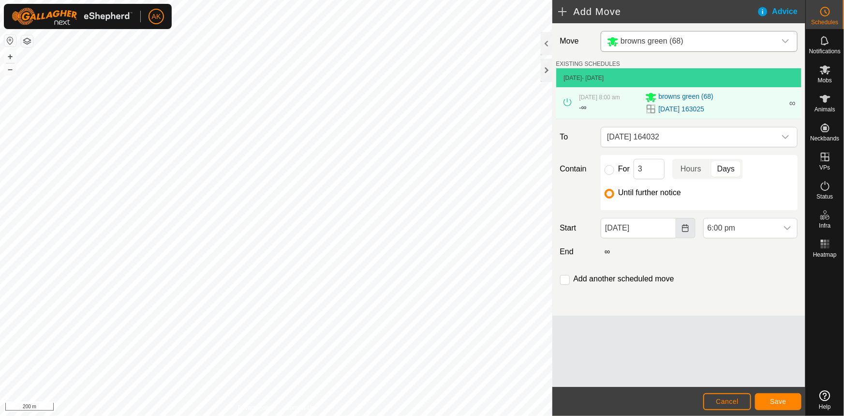
click at [686, 226] on icon "Choose Date" at bounding box center [686, 228] width 8 height 8
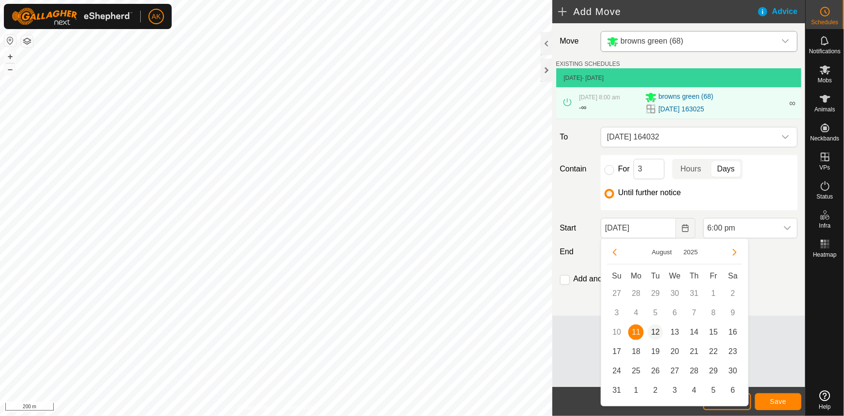
click at [658, 328] on span "12" at bounding box center [655, 331] width 15 height 15
type input "[DATE]"
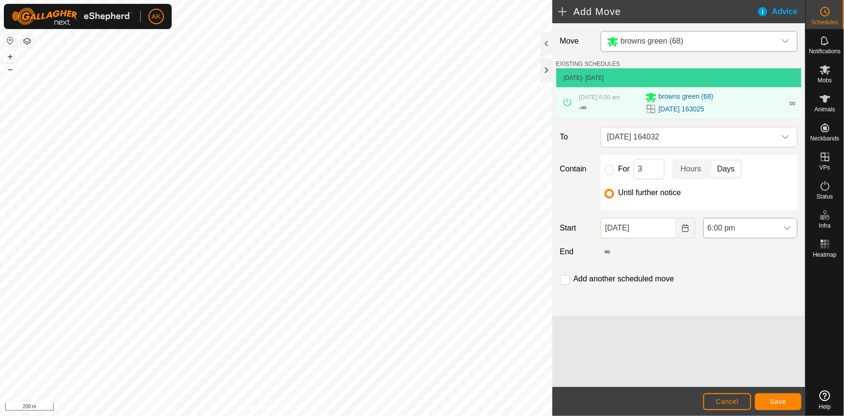
click at [783, 227] on div "dropdown trigger" at bounding box center [787, 227] width 19 height 19
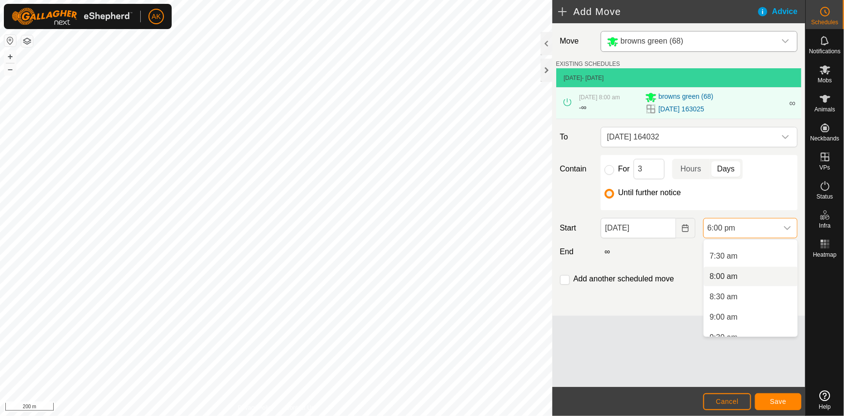
scroll to position [254, 0]
click at [724, 277] on li "7:00 am" at bounding box center [751, 279] width 94 height 19
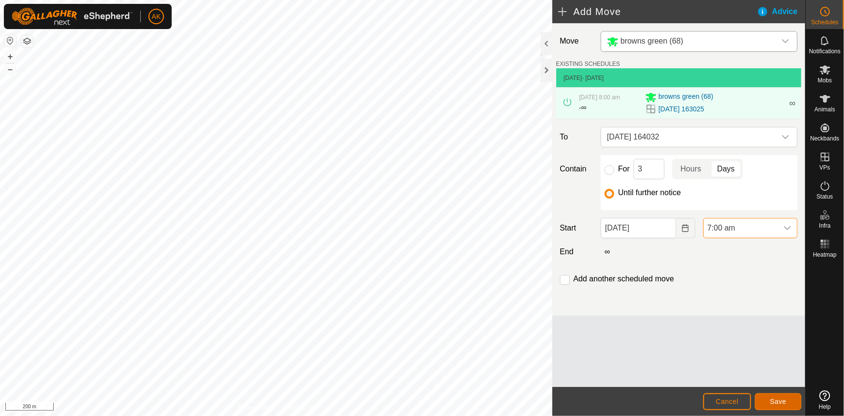
click at [766, 398] on button "Save" at bounding box center [778, 401] width 46 height 17
